Goal: Task Accomplishment & Management: Use online tool/utility

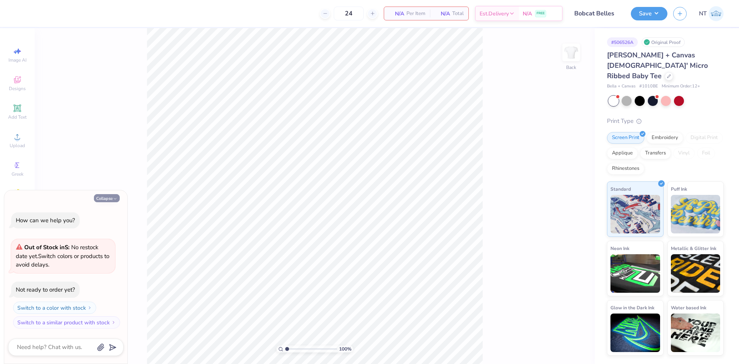
click at [102, 197] on button "Collapse" at bounding box center [107, 198] width 26 height 8
type textarea "x"
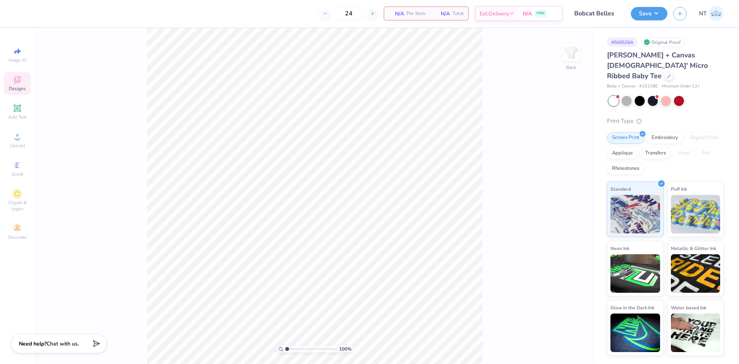
click at [18, 80] on icon at bounding box center [17, 79] width 9 height 9
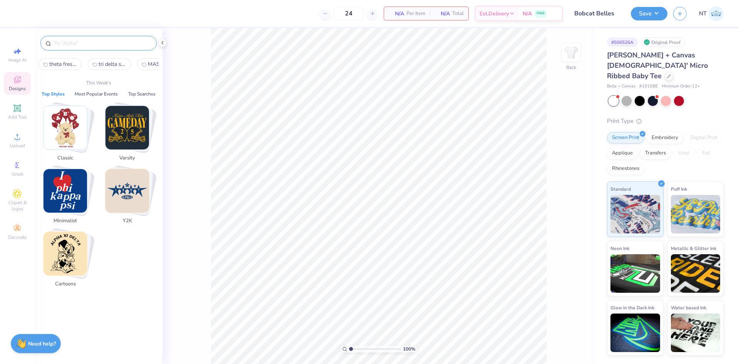
click at [93, 41] on input "text" at bounding box center [102, 43] width 99 height 8
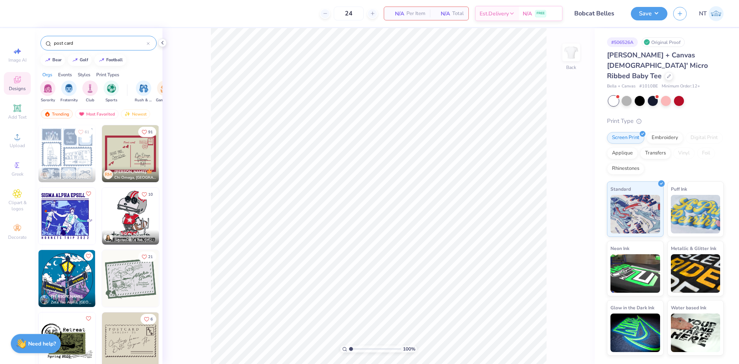
type input "post card"
click at [164, 46] on div at bounding box center [162, 43] width 8 height 8
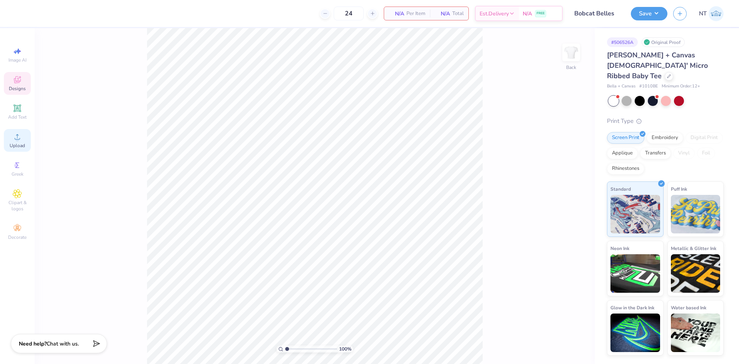
click at [21, 142] on span "Upload" at bounding box center [17, 145] width 15 height 6
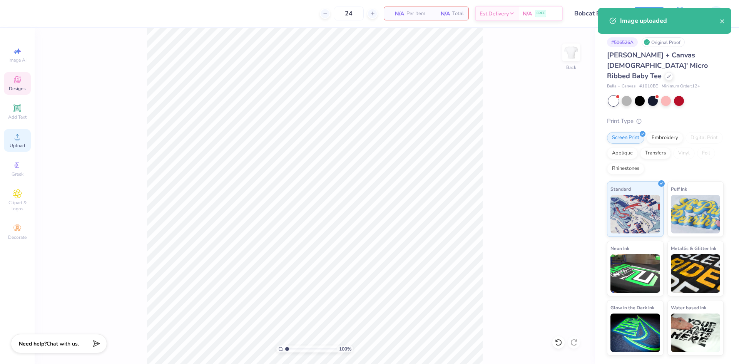
click at [26, 141] on div "Upload" at bounding box center [17, 140] width 27 height 23
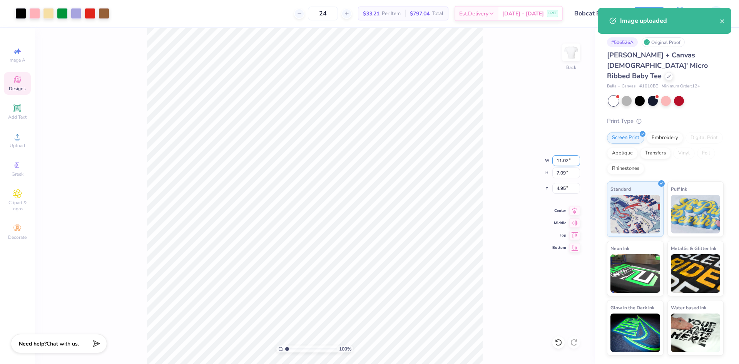
click at [563, 160] on input "11.02" at bounding box center [567, 160] width 28 height 11
type input "7.00"
type input "4.51"
type input "6.25"
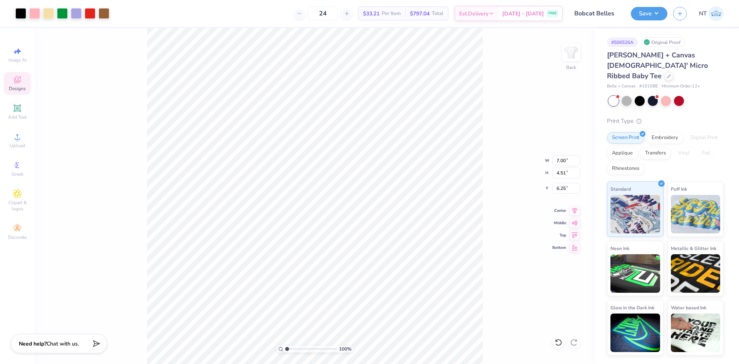
type input "7.76"
type input "5.82"
type input "3.00"
click at [558, 161] on input "7.76" at bounding box center [567, 160] width 28 height 11
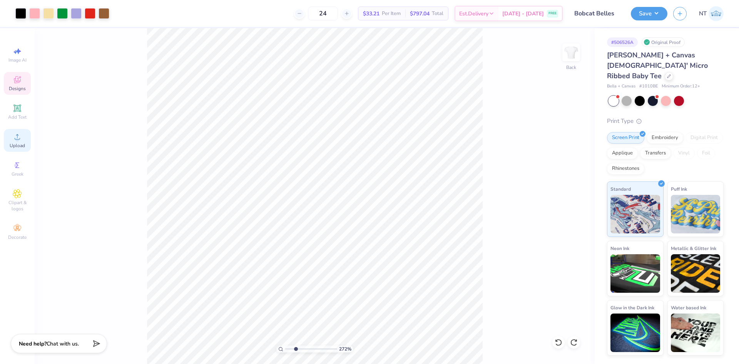
click at [19, 133] on icon at bounding box center [17, 136] width 9 height 9
click at [23, 112] on div "Add Text" at bounding box center [17, 112] width 27 height 23
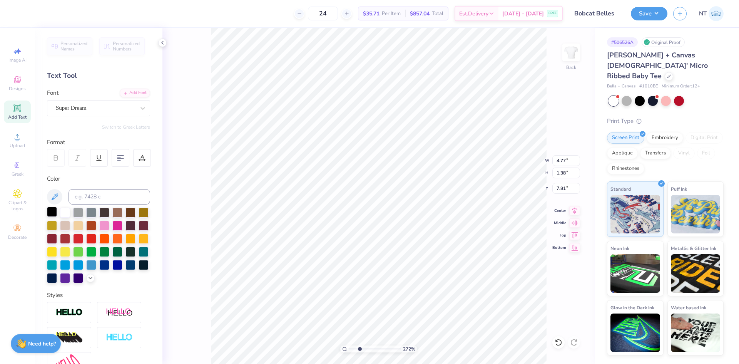
click at [50, 211] on div at bounding box center [52, 212] width 10 height 10
type input "2.71964205036602"
type textarea "P"
type input "2.71964205036602"
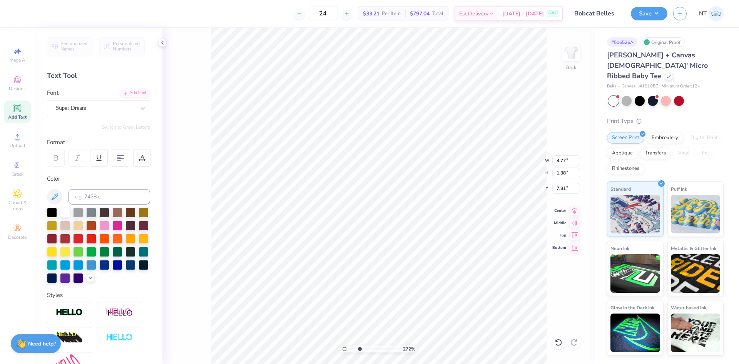
type textarea "POS"
type input "2.71964205036602"
type textarea "POST"
type input "2.71964205036602"
type textarea "POST"
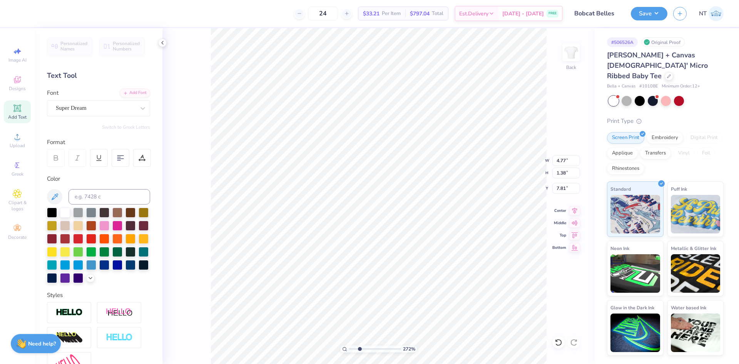
type input "2.71964205036602"
type textarea "POST"
type input "2.71964205036602"
type textarea "POSTC"
type input "2.71964205036602"
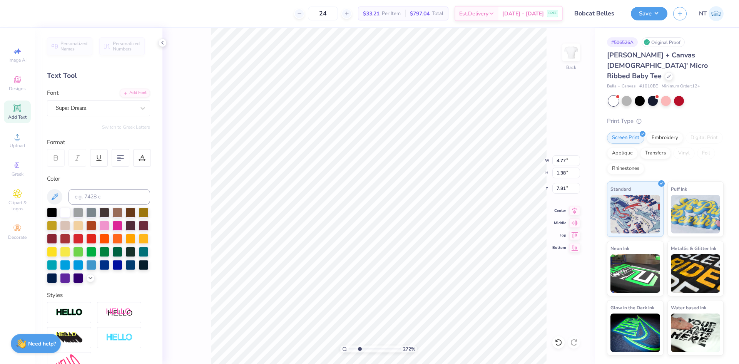
type textarea "POSTCA"
type input "2.71964205036602"
type textarea "POSTCAR"
type input "2.71964205036602"
type textarea "POSTCARD"
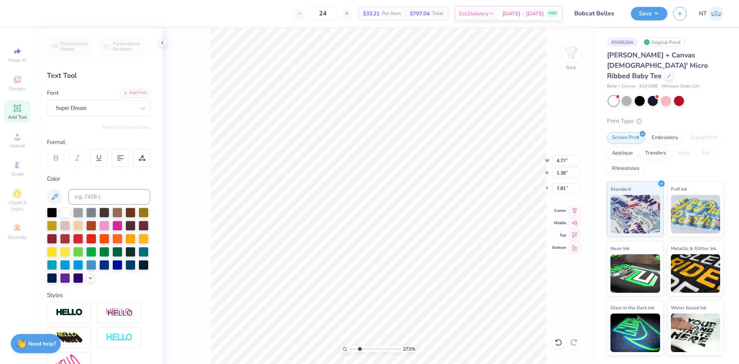
scroll to position [7, 2]
type input "2.71964205036602"
type textarea "POSTCARD"
click at [95, 105] on div "Super Dream" at bounding box center [95, 108] width 81 height 12
type input "2.71964205036602"
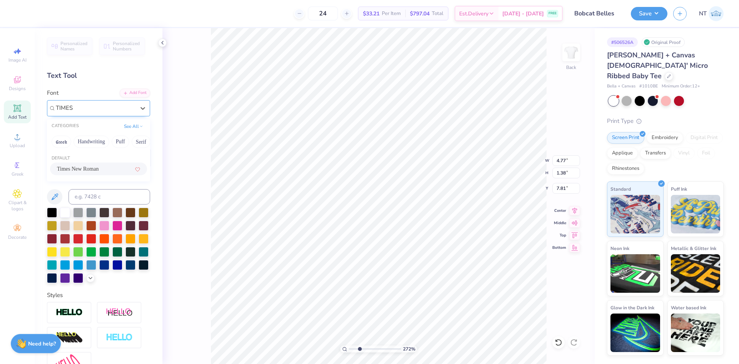
type input "TIMES"
type input "2.71964205036602"
type input "10.22"
type input "1.37"
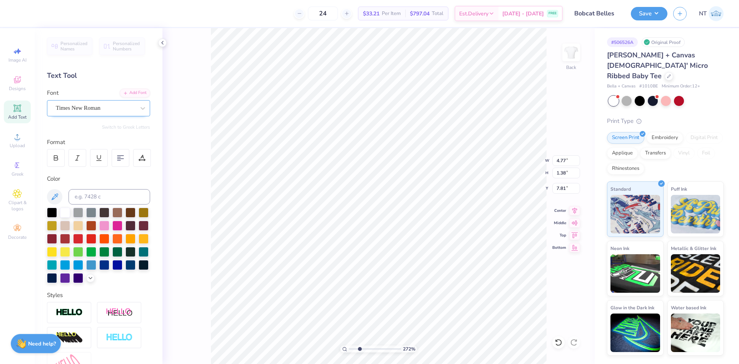
type input "7.70"
type input "1.94838374793402"
type input "1.54"
type input "0.21"
type input "9.21"
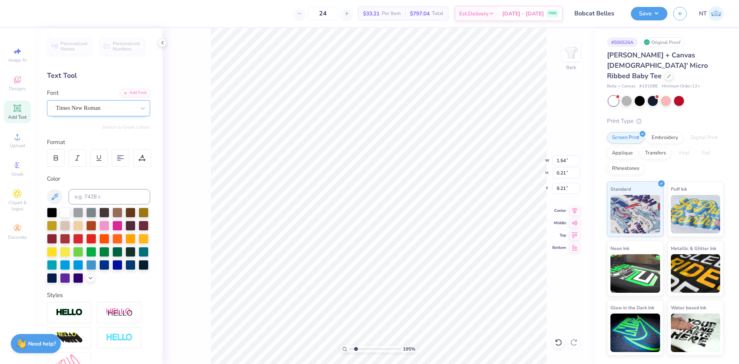
type input "2.30193535337791"
type input "6.89"
type input "5.2989063711311"
type input "6.72"
click at [134, 156] on div at bounding box center [142, 158] width 18 height 18
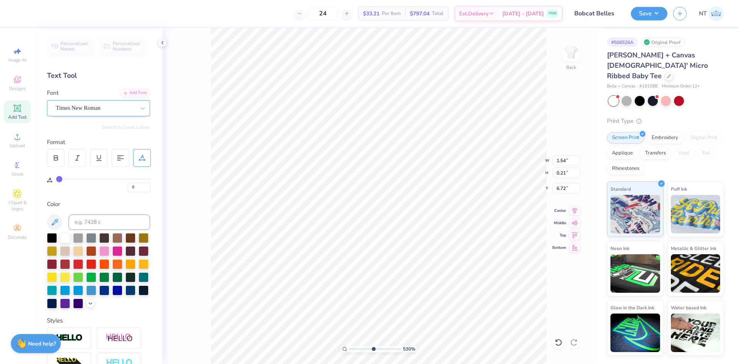
drag, startPoint x: 64, startPoint y: 178, endPoint x: 70, endPoint y: 178, distance: 6.2
click at [70, 178] on div "0" at bounding box center [103, 183] width 95 height 18
type input "2"
type input "6"
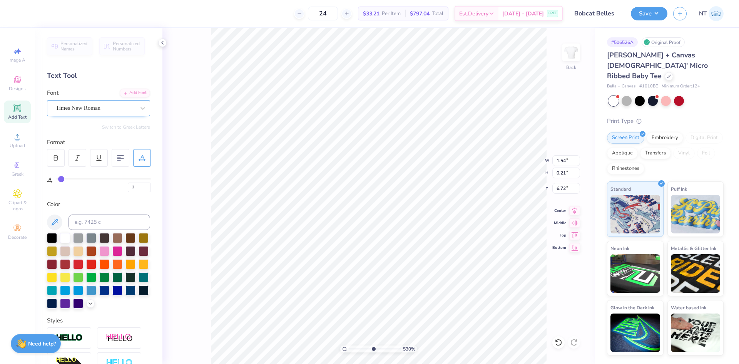
type input "6"
type input "10"
type input "13"
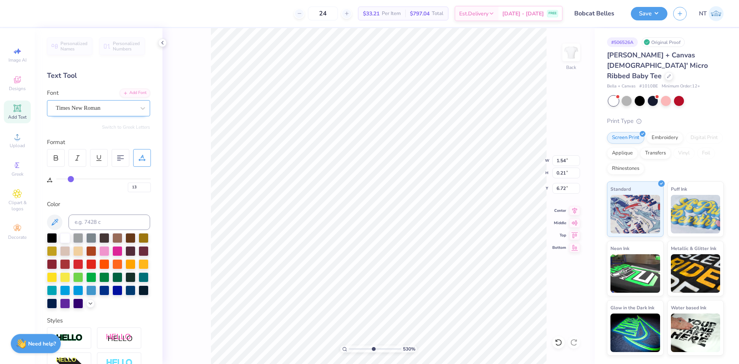
type input "14"
drag, startPoint x: 60, startPoint y: 178, endPoint x: 72, endPoint y: 178, distance: 11.6
type input "14"
click at [72, 178] on input "range" at bounding box center [103, 178] width 95 height 1
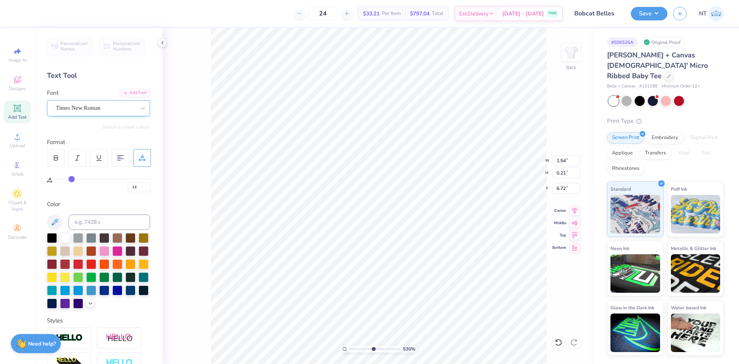
type input "5.2989063711311"
type input "1.84"
type input "6.71"
type input "13"
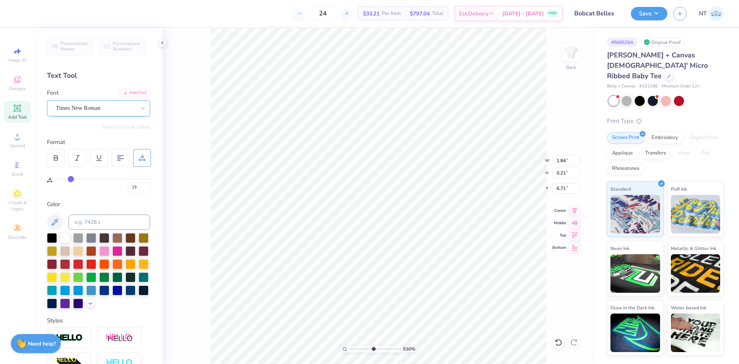
type input "14"
type input "15"
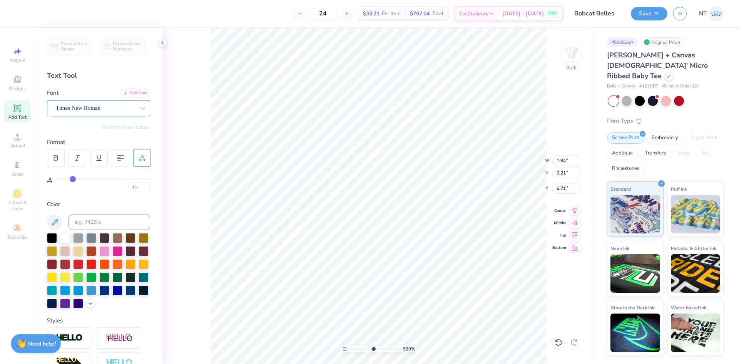
click at [73, 178] on input "range" at bounding box center [103, 178] width 95 height 1
type input "5.2989063711311"
type input "1.86"
type input "5.2989063711311"
type input "7.00"
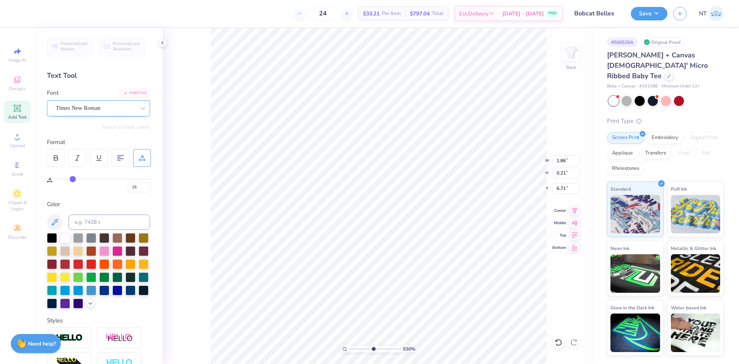
type input "4.51"
type input "6.25"
type input "5.2989063711311"
type input "1.86"
type input "0.21"
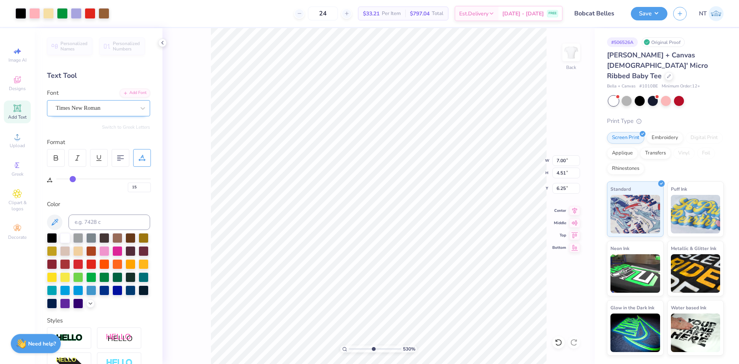
type input "6.71"
type input "5.2989063711311"
type input "1.54"
type input "0.18"
type input "5.2989063711311"
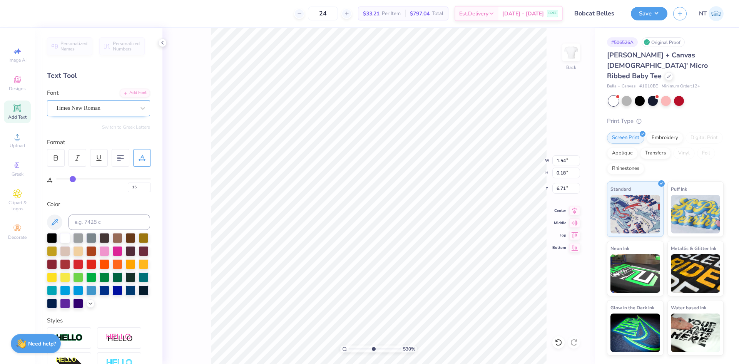
type input "6.74"
type input "5.2989063711311"
type input "1.19"
type input "0.14"
type input "6.80"
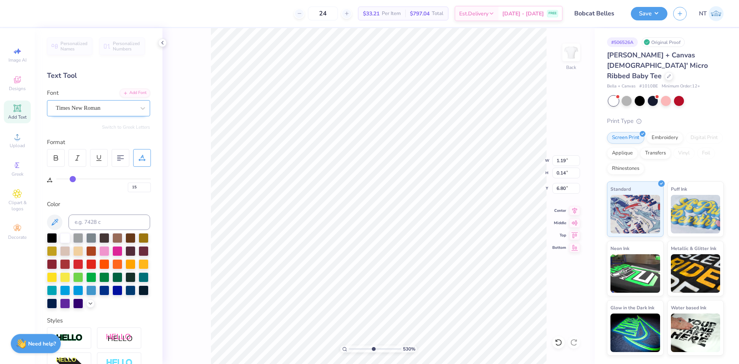
type input "5.2989063711311"
type input "6.68"
click at [19, 114] on div "Add Text" at bounding box center [17, 112] width 27 height 23
type input "2.71964205036602"
type input "0"
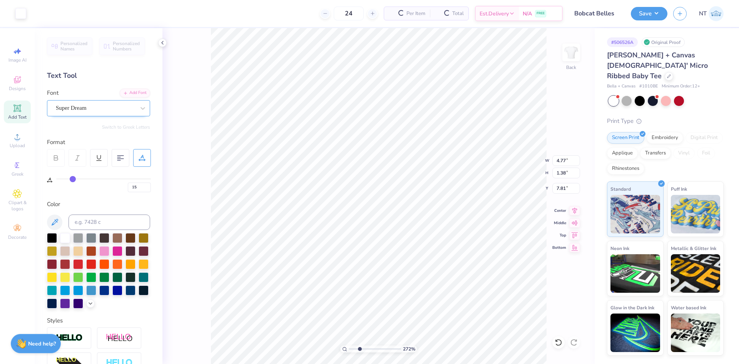
type input "0"
click at [52, 237] on div at bounding box center [52, 237] width 10 height 10
click at [132, 93] on div "Add Font" at bounding box center [135, 92] width 30 height 9
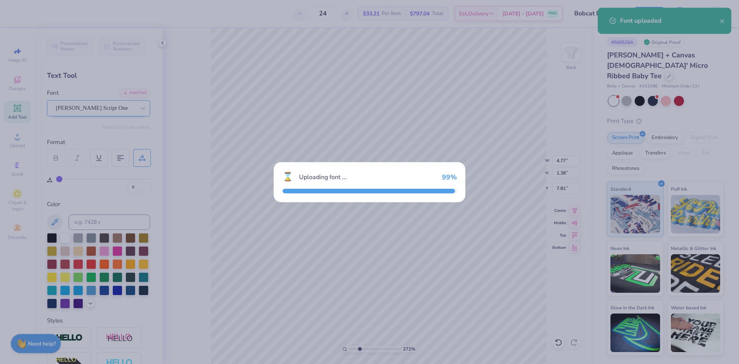
type input "2.71964205036602"
type input "4.69"
type input "1.10"
type input "7.95"
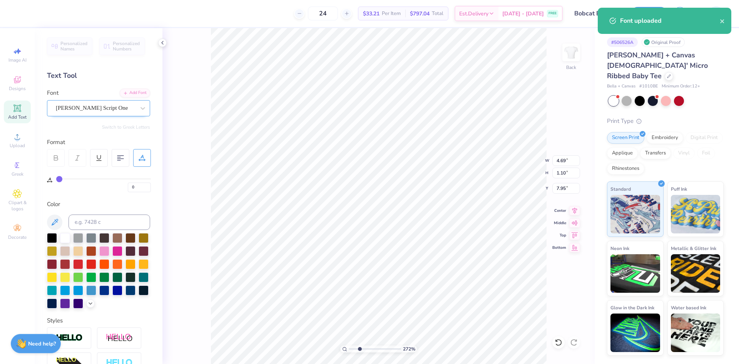
scroll to position [7, 1]
type input "2.71964205036602"
type textarea "b"
type input "2.71964205036602"
type textarea "[PERSON_NAME]"
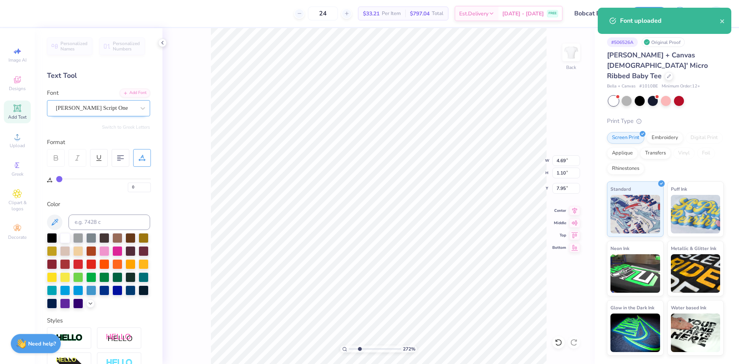
type input "2.71964205036602"
type textarea "bobc"
type input "2.71964205036602"
type textarea "bobca"
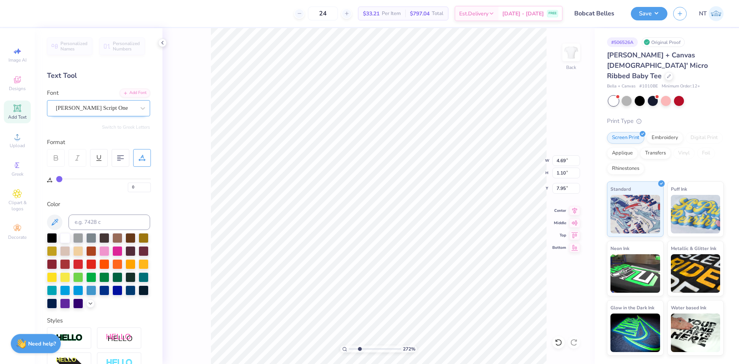
type input "2.71964205036602"
type textarea "bobcat"
type input "2.71964205036602"
type input "3.21"
type input "1.14"
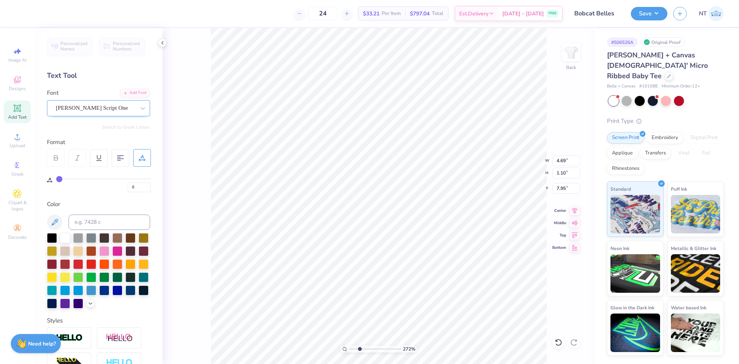
type input "7.93"
type input "2.71964205036602"
type input "8.41"
type input "2.71964205036602"
type input "2.77"
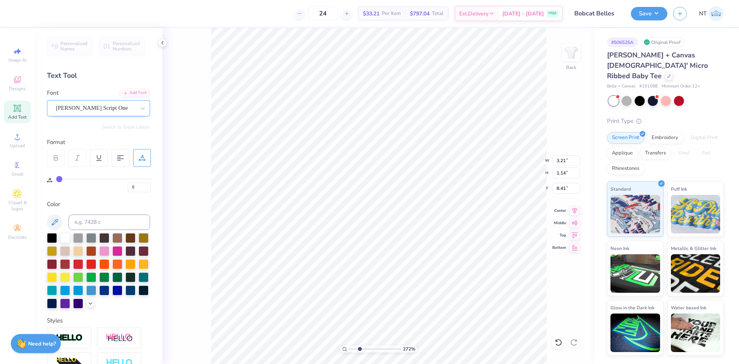
type input "1.88"
type input "8.24"
type input "2.71964205036602"
type input "1.96"
type input "1.33"
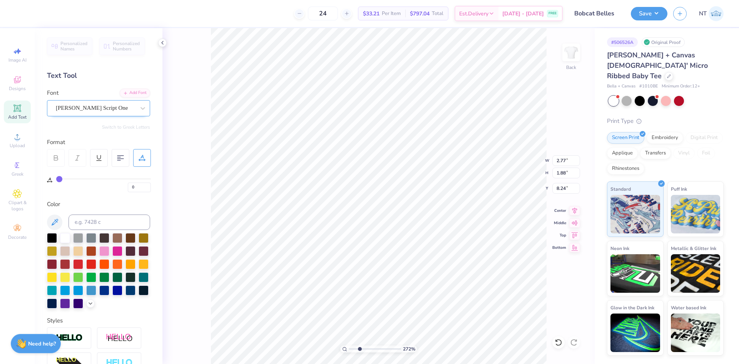
type input "8.79"
type input "2.71964205036602"
type input "8.21"
type input "2.71964205036602"
type input "7.00"
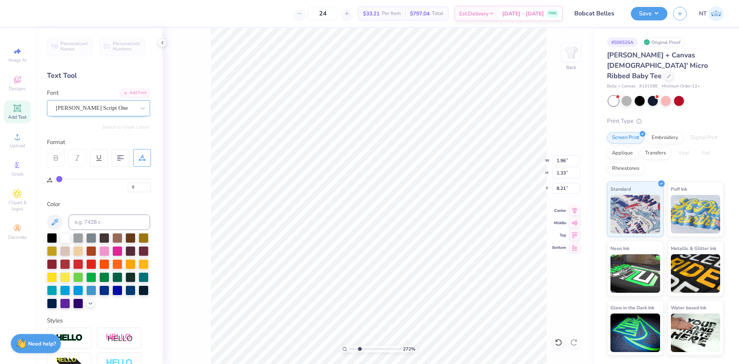
type input "4.51"
type input "6.25"
type input "2.71964205036602"
type input "6.15"
type input "2.71964205036602"
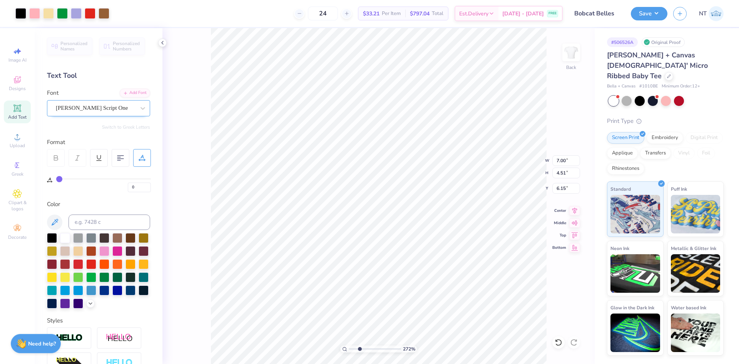
type input "6.25"
type input "2.71964205036602"
type input "1.96"
type input "1.33"
type input "8.21"
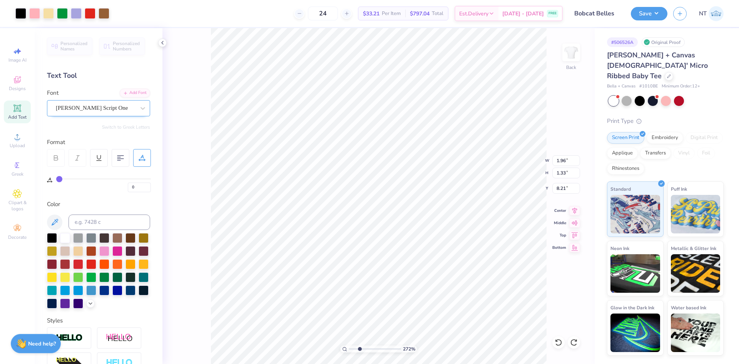
type input "2.71964205036602"
type input "8.20"
type input "2.71964205036602"
type input "8.01"
type input "2.71964205036602"
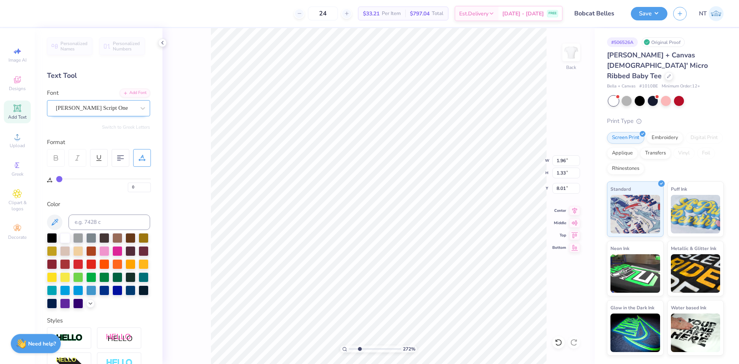
type input "2.02"
type input "1.25"
type input "8.02"
click at [348, 222] on li "Duplicate" at bounding box center [355, 219] width 60 height 15
type input "2.71964205036602"
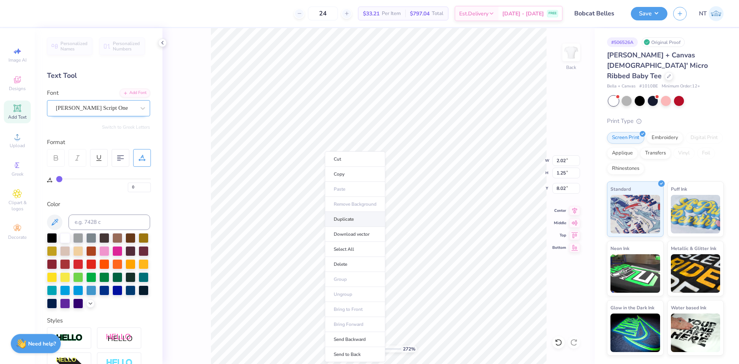
type input "9.02"
type input "2.71964205036602"
type input "7.00"
type input "4.51"
type input "6.25"
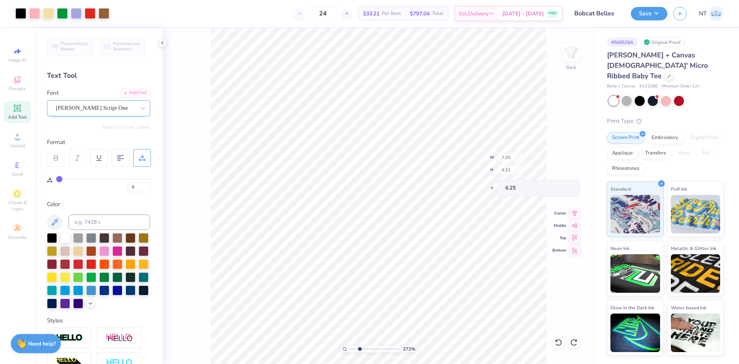
type input "2.71964205036602"
type input "2.02"
type input "1.25"
type input "9.02"
type input "2.71964205036602"
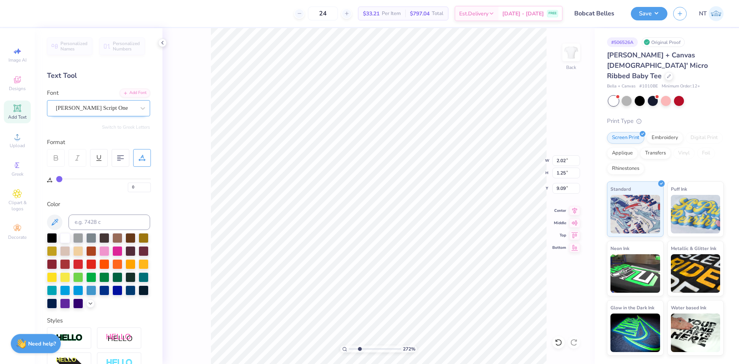
type textarea "b"
type input "2.71964205036602"
type textarea "be"
type input "2.71964205036602"
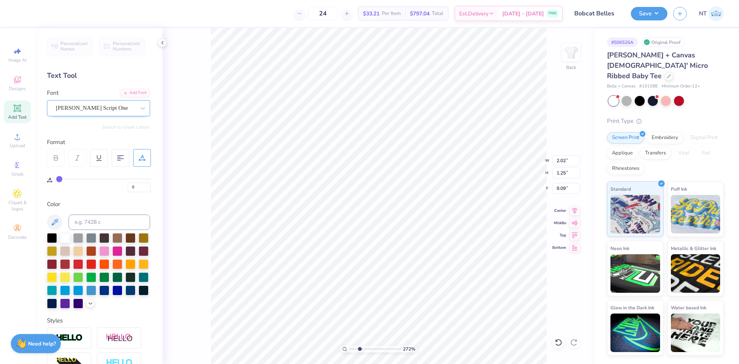
type textarea "bel"
type input "2.71964205036602"
type textarea "belle"
type input "2.71964205036602"
type textarea "belles"
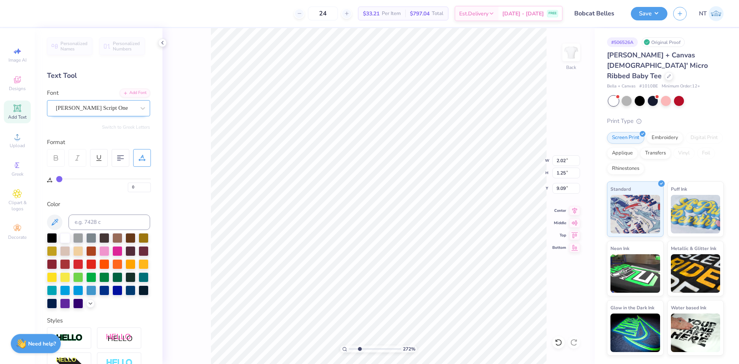
type input "2.71964205036602"
type input "1.72"
type input "1.07"
type input "9.21"
type input "2.71964205036602"
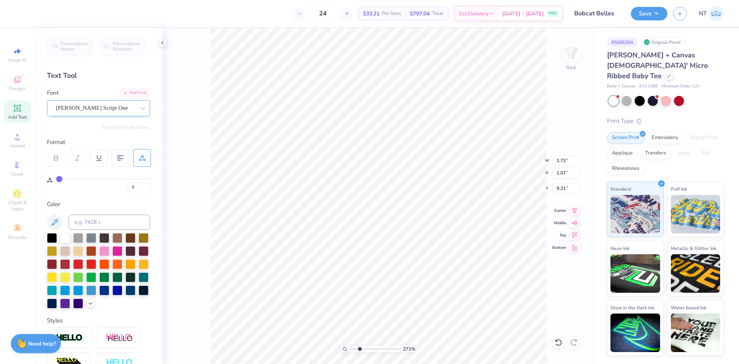
type input "8.94"
type input "2.71964205036602"
type input "2.38"
type input "1.99"
type input "8.02"
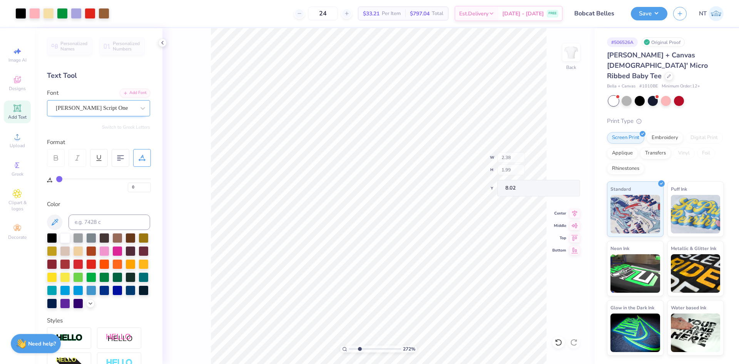
type input "2.71964205036602"
type input "8.14"
type input "2.71964205036602"
type input "2.38"
type input "1.99"
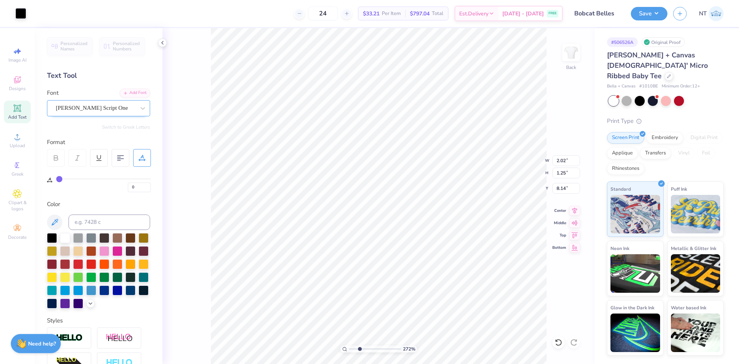
type input "2.71964205036602"
type input "2.38"
type input "1.99"
click at [94, 221] on input at bounding box center [110, 222] width 82 height 15
type input "2705"
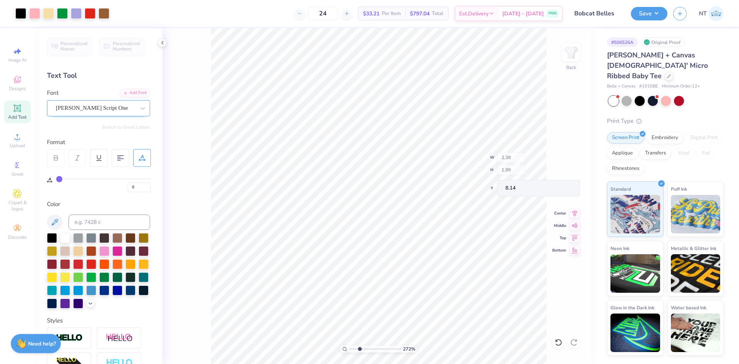
type input "2.71964205036602"
click at [88, 224] on input at bounding box center [110, 222] width 82 height 15
type input "2705"
type input "x"
type input "2.71964205036602"
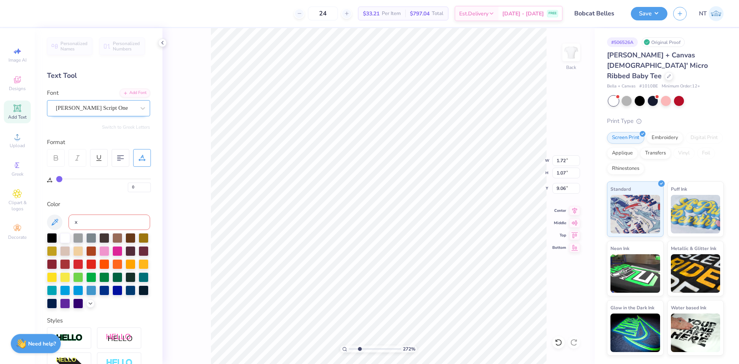
type input "x"
type input "2.71964205036602"
type input "1.72"
type input "1.07"
type input "9.06"
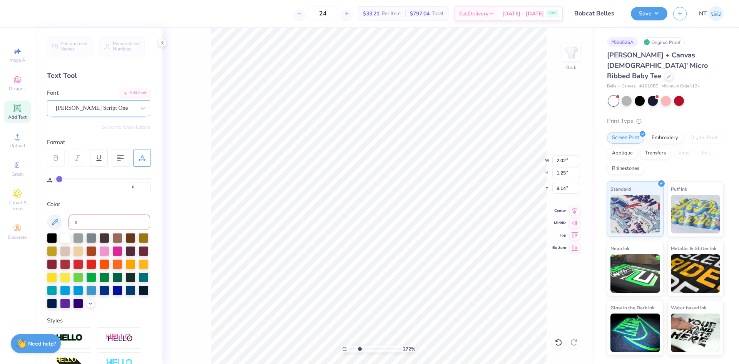
type input "2.71964205036602"
type input "7.00"
type input "4.51"
type input "6.25"
type input "2.71964205036602"
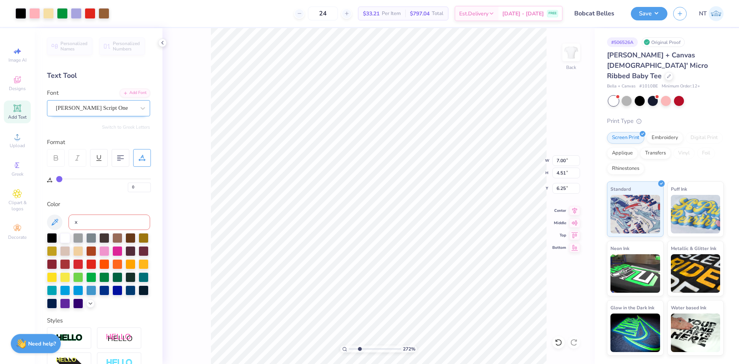
type input "2.02"
type input "1.25"
type input "8.29"
type input "2.71964205036602"
type input "2.36"
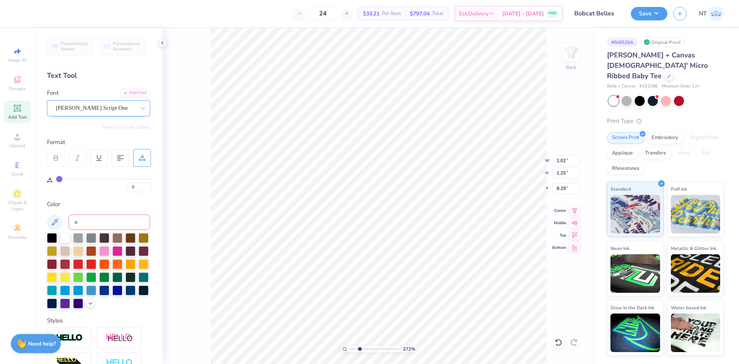
type input "1.99"
type input "8.14"
click at [126, 295] on div at bounding box center [131, 290] width 10 height 10
click at [100, 219] on input at bounding box center [110, 222] width 82 height 15
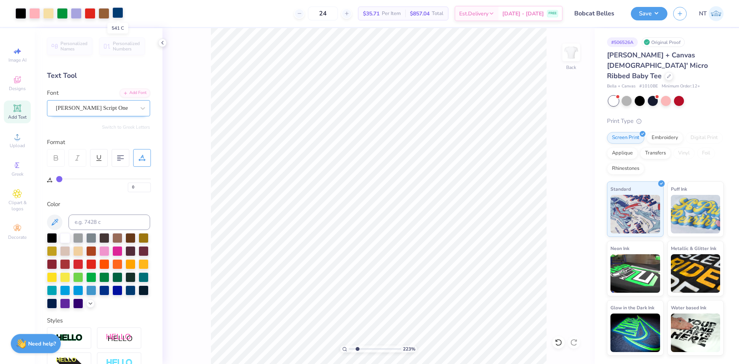
click at [118, 12] on div at bounding box center [117, 12] width 11 height 11
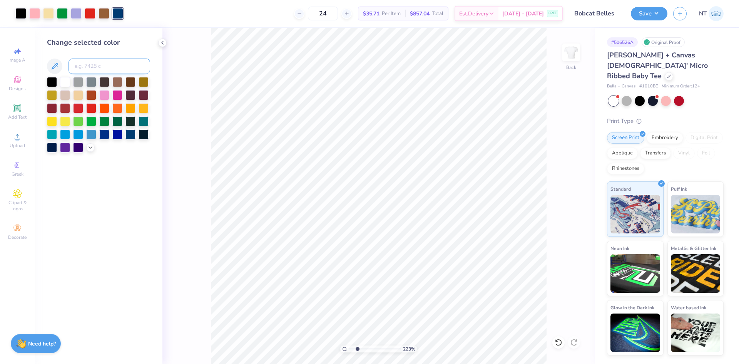
click at [94, 69] on input at bounding box center [110, 66] width 82 height 15
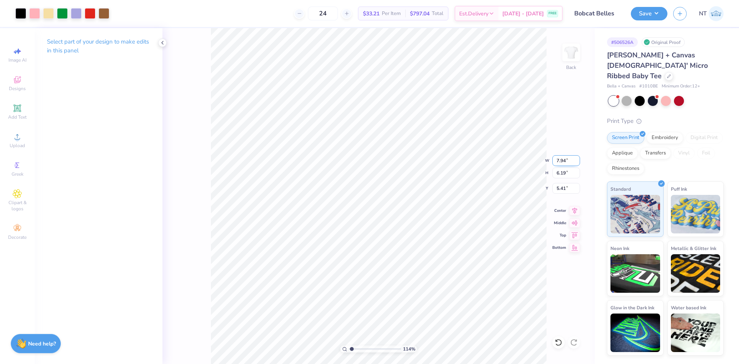
click at [556, 162] on input "7.94" at bounding box center [567, 160] width 28 height 11
click at [557, 189] on input "5.77" at bounding box center [567, 188] width 28 height 11
click at [565, 191] on input "2.00" at bounding box center [567, 188] width 28 height 11
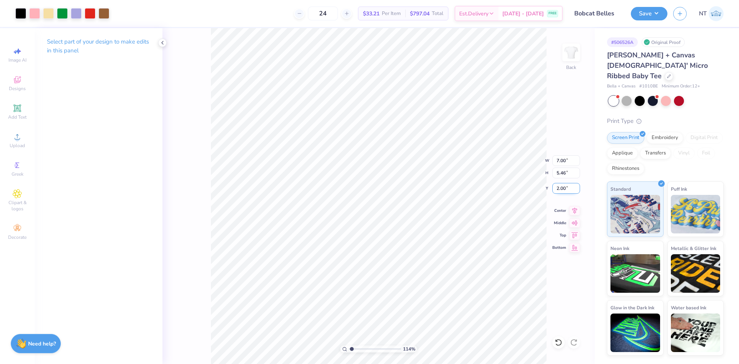
click at [565, 191] on input "2.00" at bounding box center [567, 188] width 28 height 11
click at [561, 282] on div "165 % Back" at bounding box center [379, 196] width 432 height 336
click at [557, 164] on input "6.38" at bounding box center [567, 160] width 28 height 11
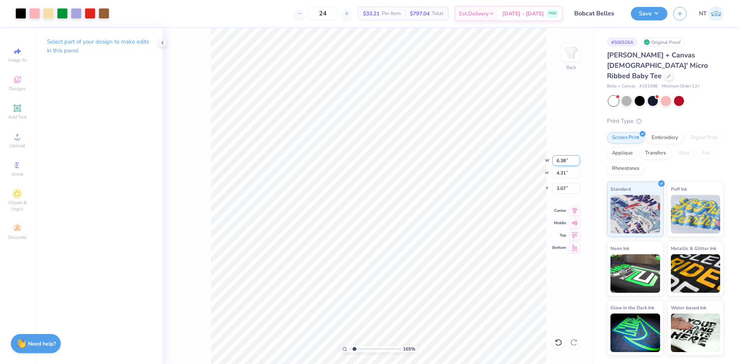
click at [557, 164] on input "6.38" at bounding box center [567, 160] width 28 height 11
click at [553, 186] on input "2.86" at bounding box center [567, 188] width 28 height 11
click at [664, 15] on button "Save" at bounding box center [649, 12] width 37 height 13
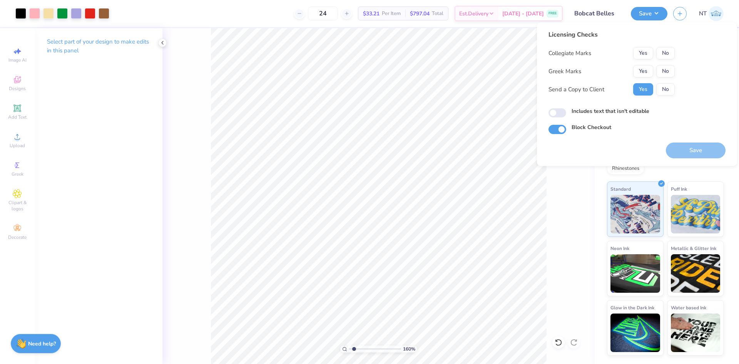
click at [672, 45] on div "Licensing Checks Collegiate Marks Yes No Greek Marks Yes No Send a Copy to Clie…" at bounding box center [612, 65] width 126 height 71
click at [671, 55] on button "No" at bounding box center [666, 53] width 18 height 12
click at [669, 70] on button "No" at bounding box center [666, 71] width 18 height 12
click at [692, 153] on button "Save" at bounding box center [696, 150] width 60 height 16
